Goal: Entertainment & Leisure: Consume media (video, audio)

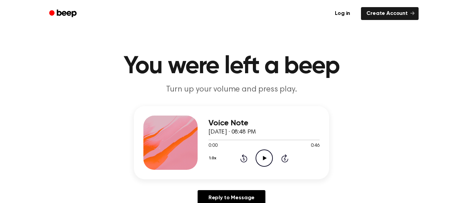
click at [260, 159] on icon "Play Audio" at bounding box center [264, 158] width 17 height 17
click at [265, 157] on icon "Play Audio" at bounding box center [264, 158] width 17 height 17
click at [262, 162] on icon "Play Audio" at bounding box center [264, 158] width 17 height 17
click at [267, 159] on icon "Play Audio" at bounding box center [264, 158] width 17 height 17
click at [263, 157] on icon at bounding box center [265, 158] width 4 height 4
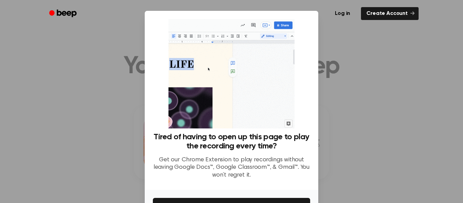
click at [355, 48] on div at bounding box center [231, 101] width 463 height 203
click at [344, 76] on div at bounding box center [231, 101] width 463 height 203
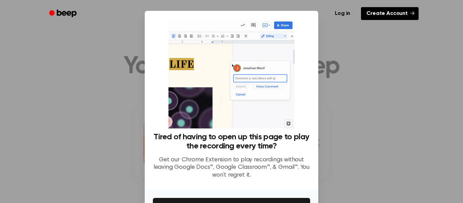
click at [404, 13] on link "Create Account" at bounding box center [390, 13] width 58 height 13
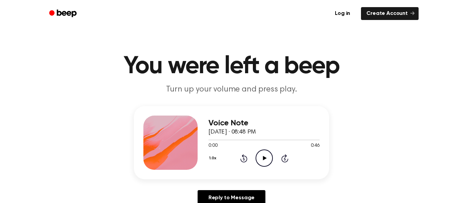
click at [260, 151] on circle at bounding box center [264, 158] width 17 height 17
click at [260, 127] on h3 "Voice Note" at bounding box center [264, 123] width 111 height 9
drag, startPoint x: 318, startPoint y: 140, endPoint x: 240, endPoint y: 136, distance: 77.5
click at [240, 136] on div "Voice Note September 23, 2025 · 08:48 PM 0:46 0:46 Your browser does not suppor…" at bounding box center [264, 143] width 111 height 54
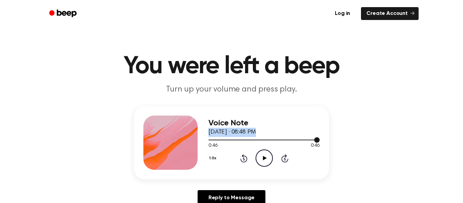
drag, startPoint x: 272, startPoint y: 127, endPoint x: 298, endPoint y: 140, distance: 29.4
click at [298, 140] on div "Voice Note September 23, 2025 · 08:48 PM 0:46 0:46 Your browser does not suppor…" at bounding box center [264, 143] width 111 height 54
click at [265, 162] on icon "Play Audio" at bounding box center [264, 158] width 17 height 17
